Goal: Transaction & Acquisition: Purchase product/service

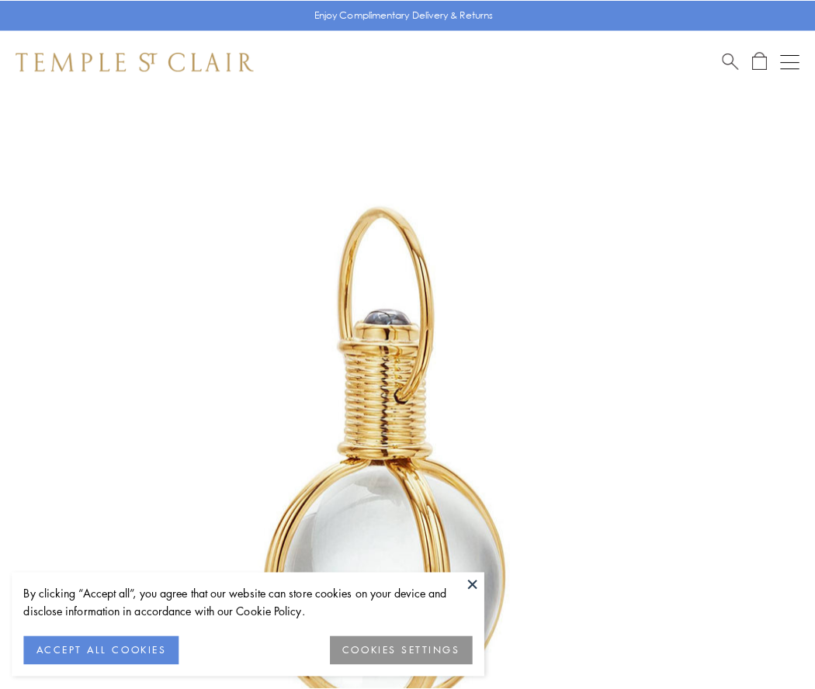
scroll to position [405, 0]
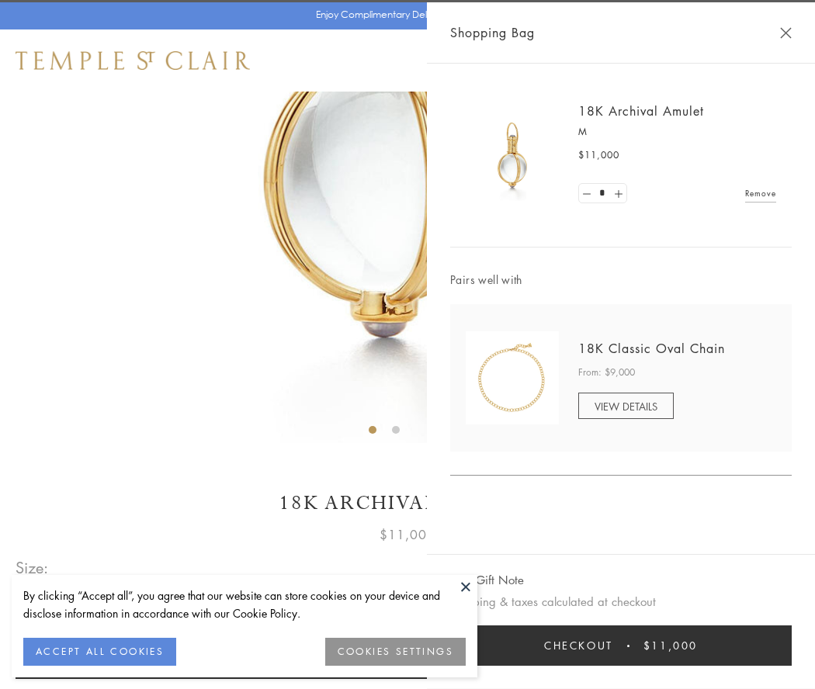
click at [621, 646] on button "Checkout $11,000" at bounding box center [620, 645] width 341 height 40
